Goal: Navigation & Orientation: Find specific page/section

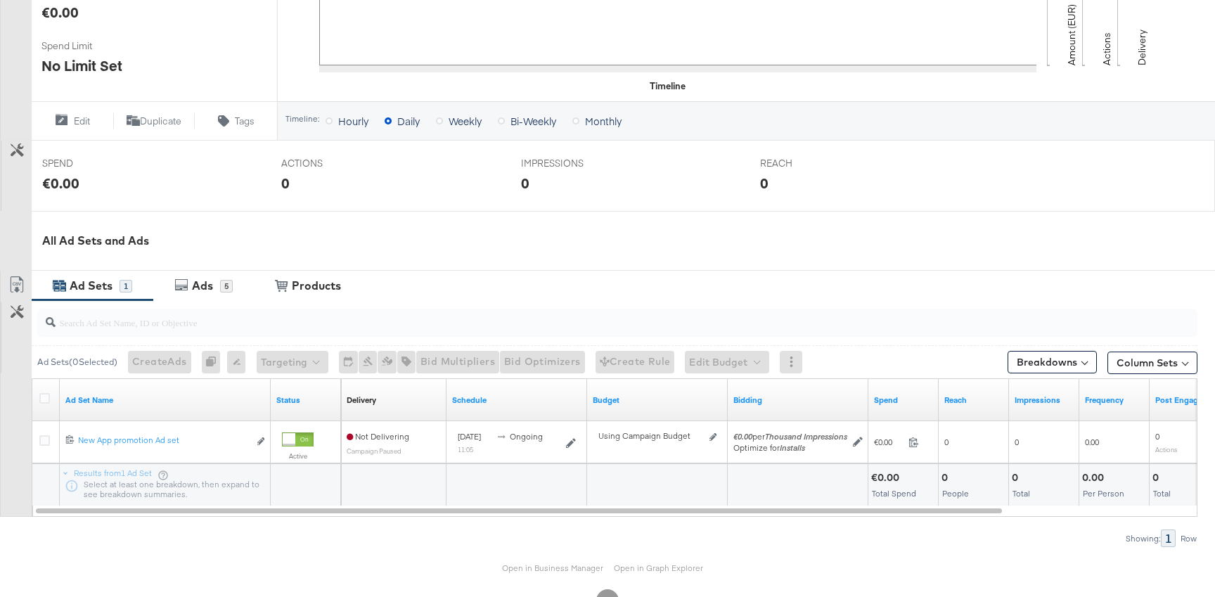
scroll to position [446, 0]
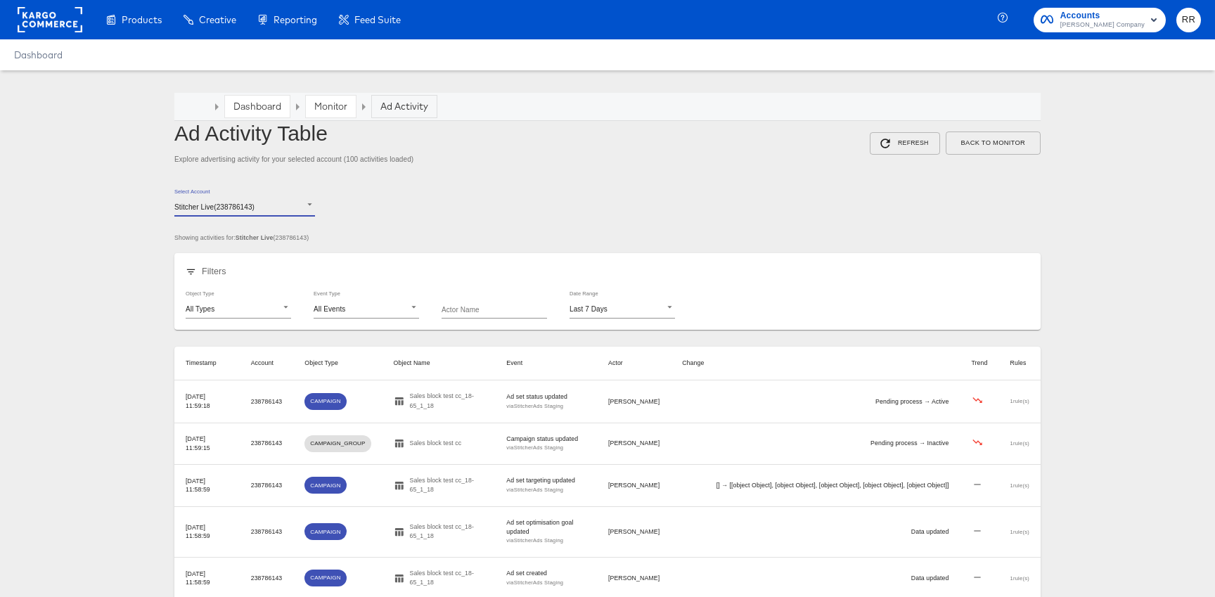
click at [340, 104] on link "Monitor" at bounding box center [330, 106] width 33 height 13
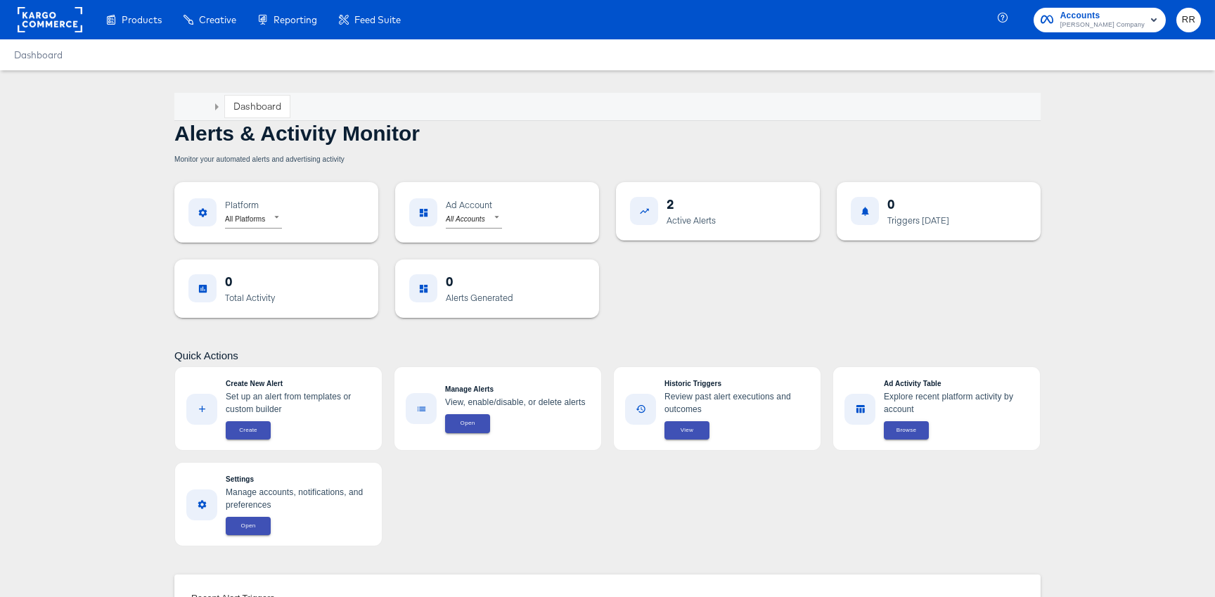
scroll to position [28, 0]
